Goal: Transaction & Acquisition: Download file/media

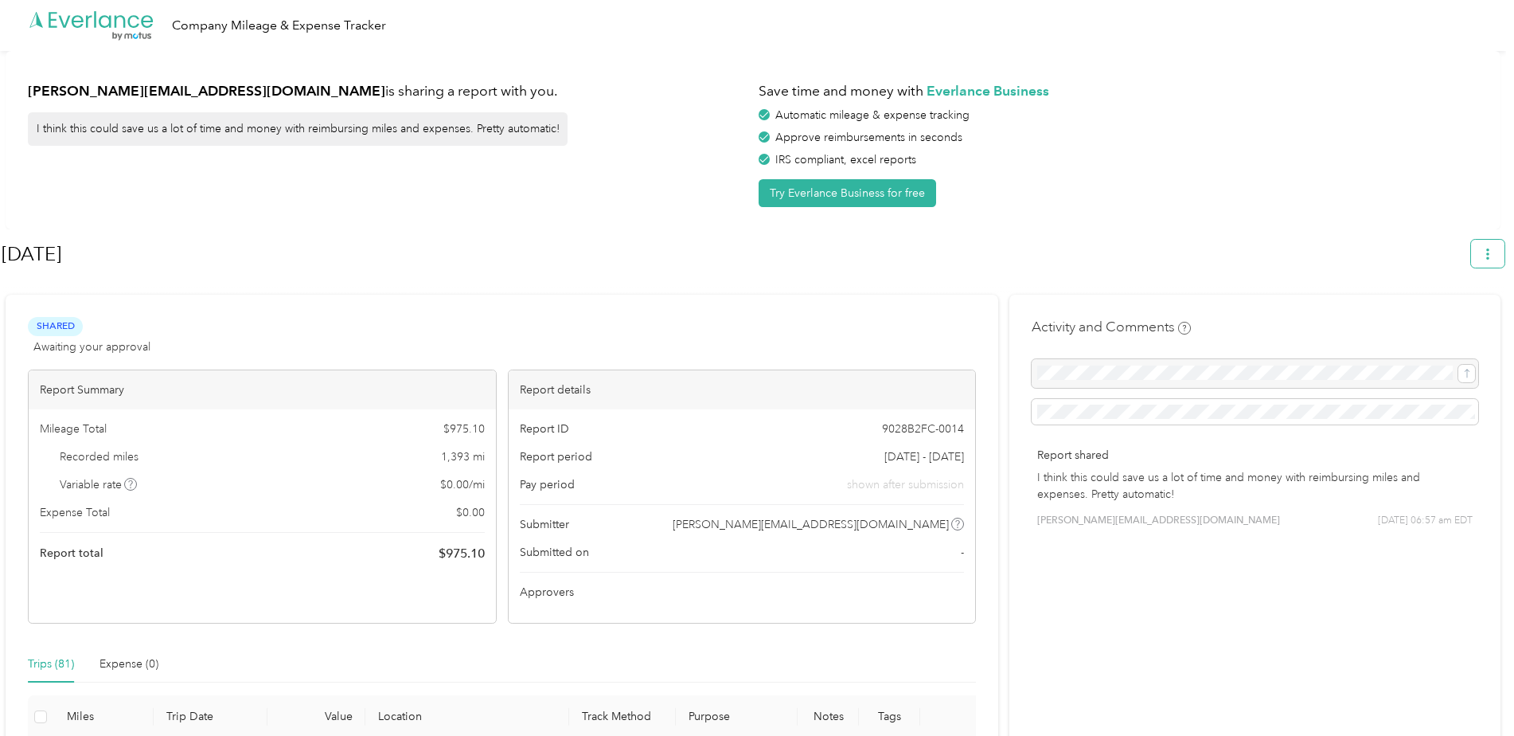
click at [1493, 260] on icon "button" at bounding box center [1488, 253] width 11 height 11
click at [1455, 322] on li "Download" at bounding box center [1452, 329] width 110 height 28
click at [1413, 323] on icon at bounding box center [1413, 328] width 11 height 11
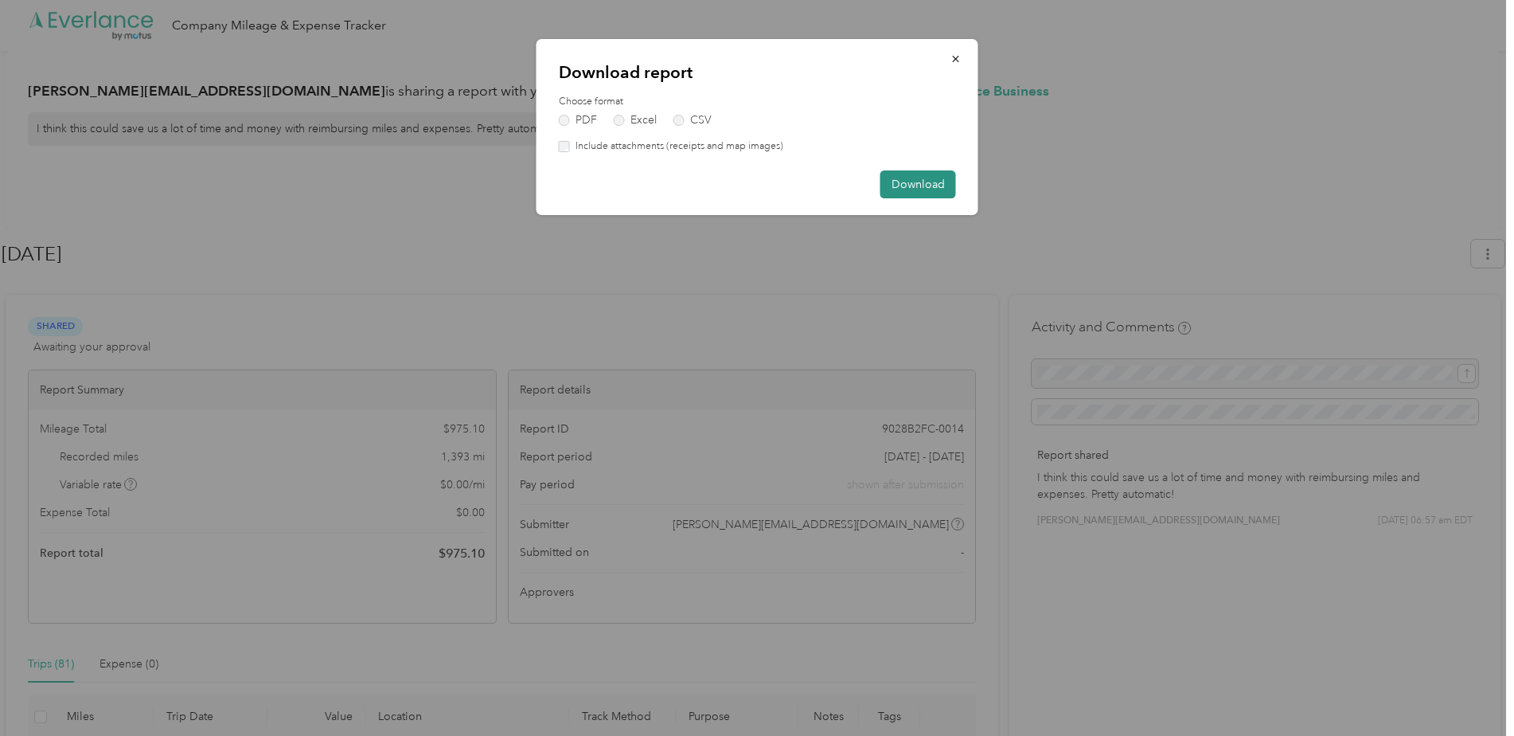
click at [903, 180] on button "Download" at bounding box center [919, 184] width 76 height 28
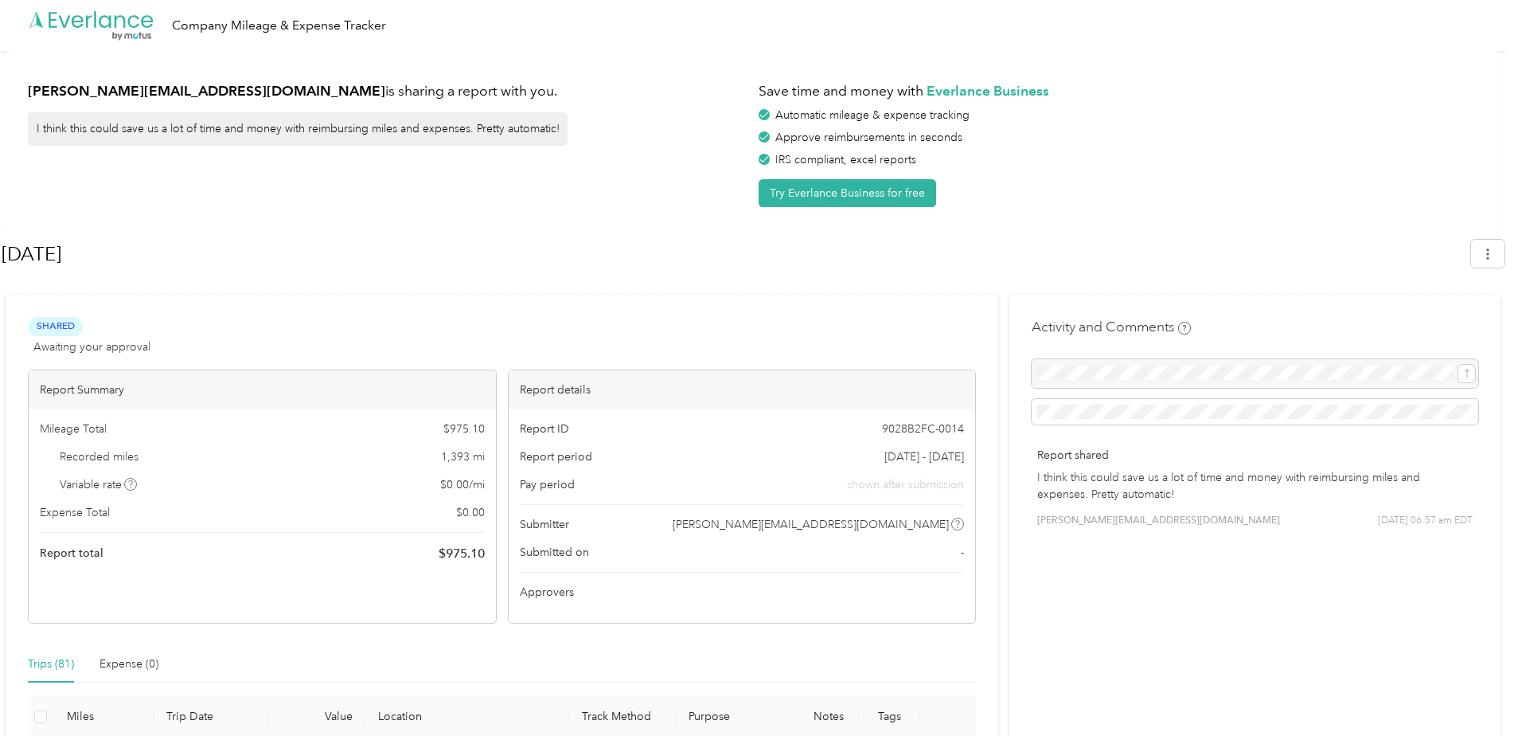
click at [1226, 173] on div "Save time and money with Everlance Business Automatic mileage & expense trackin…" at bounding box center [1119, 140] width 720 height 134
click at [1491, 260] on icon "button" at bounding box center [1488, 253] width 11 height 11
click at [1447, 321] on span "Download" at bounding box center [1450, 329] width 53 height 17
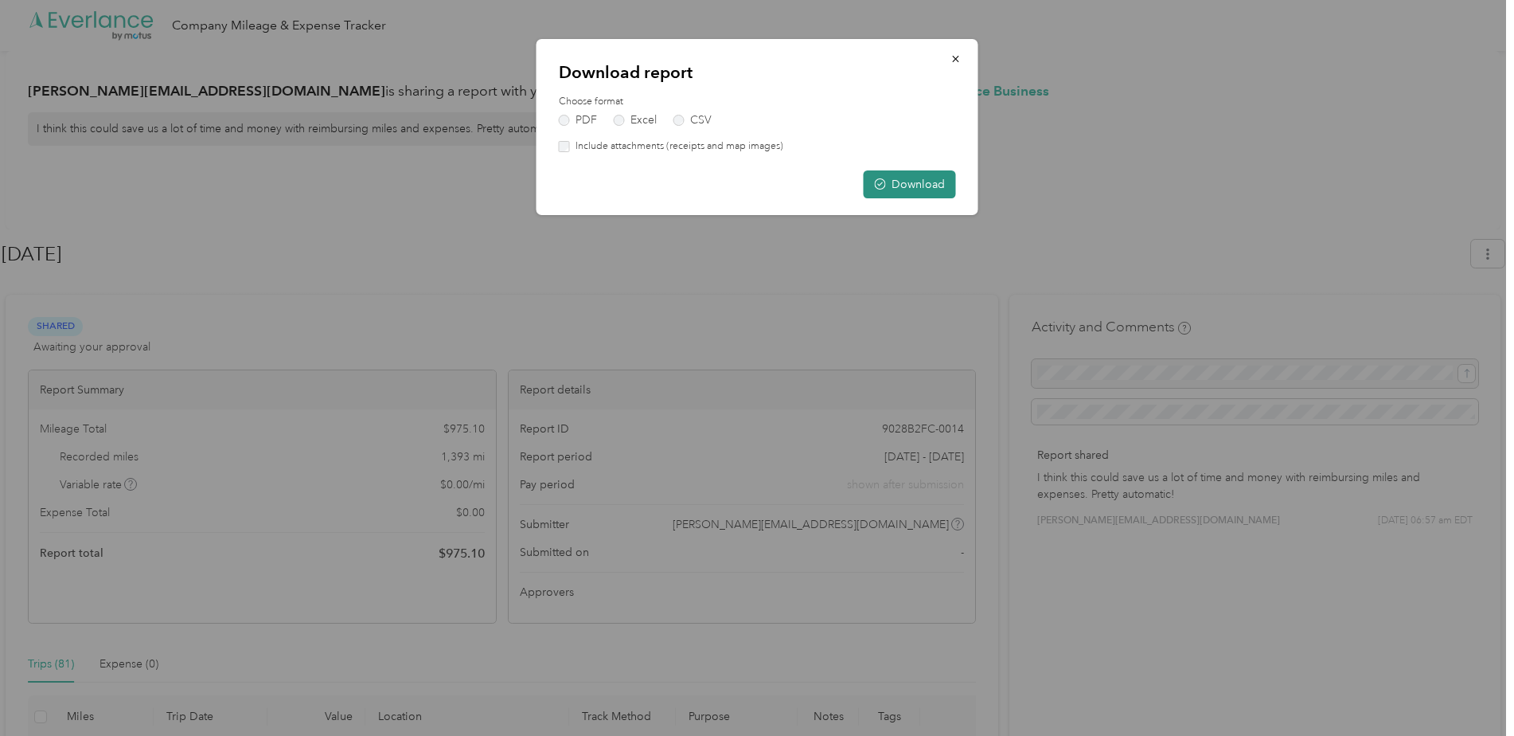
click at [938, 183] on button "Download" at bounding box center [910, 184] width 92 height 28
